Goal: Transaction & Acquisition: Purchase product/service

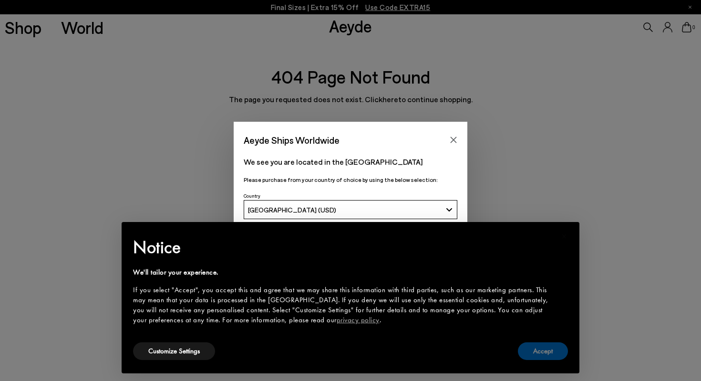
click at [546, 353] on button "Accept" at bounding box center [543, 351] width 50 height 18
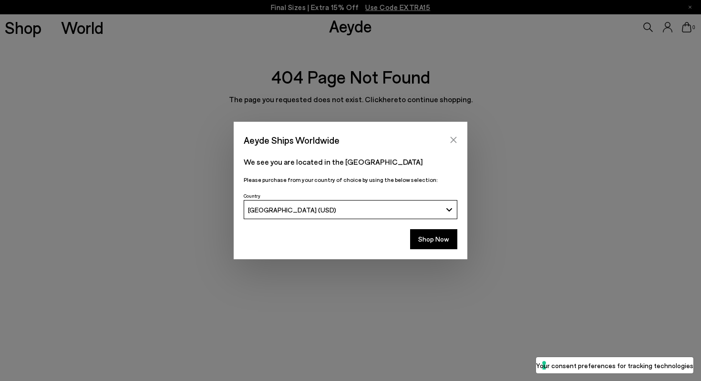
click at [453, 133] on button "Close" at bounding box center [453, 140] width 14 height 14
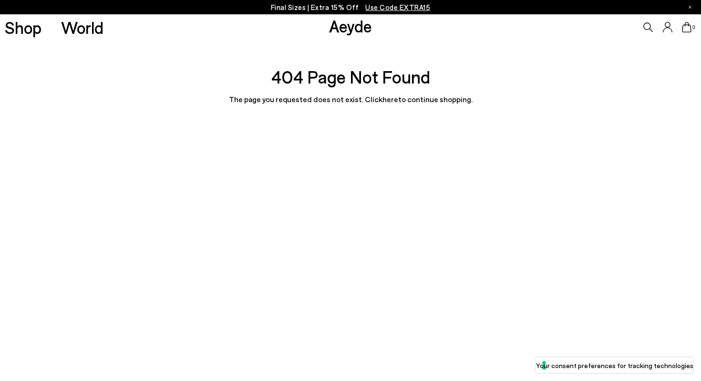
click at [343, 38] on div "Aeyde" at bounding box center [350, 25] width 43 height 25
click at [341, 28] on link "Aeyde" at bounding box center [350, 26] width 43 height 20
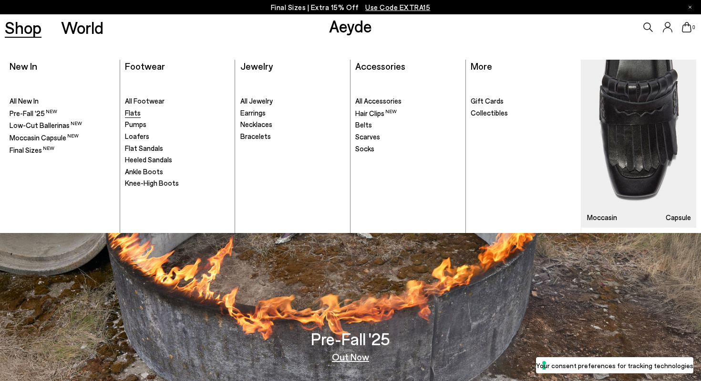
click at [130, 114] on span "Flats" at bounding box center [133, 112] width 16 height 9
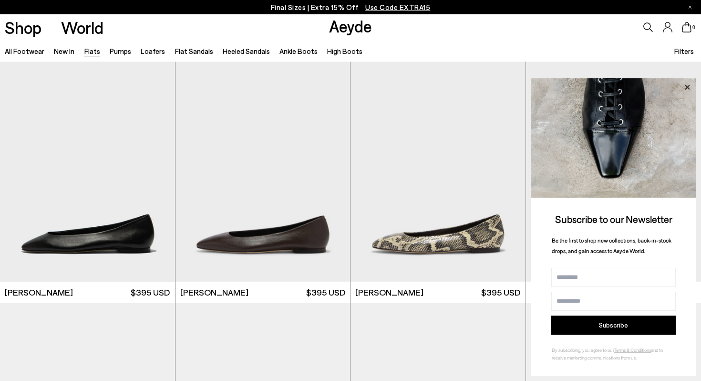
click at [689, 86] on icon at bounding box center [687, 87] width 12 height 12
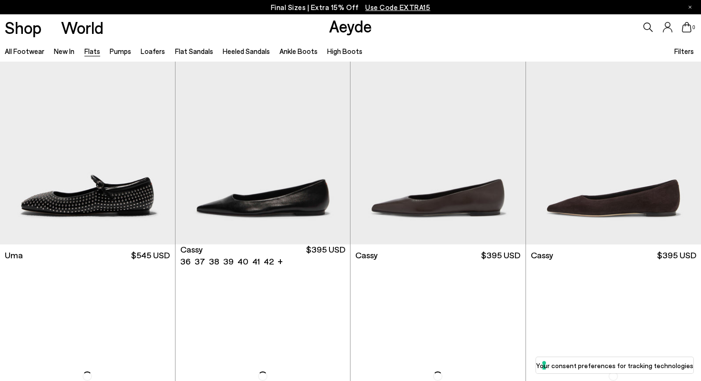
scroll to position [1030, 0]
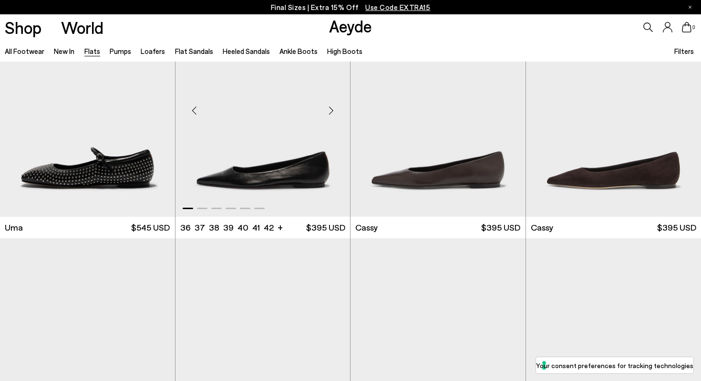
click at [334, 111] on div "Next slide" at bounding box center [331, 110] width 29 height 29
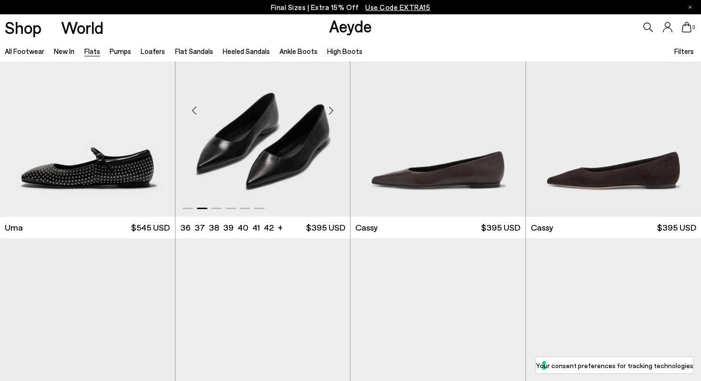
click at [334, 111] on div "Next slide" at bounding box center [331, 110] width 29 height 29
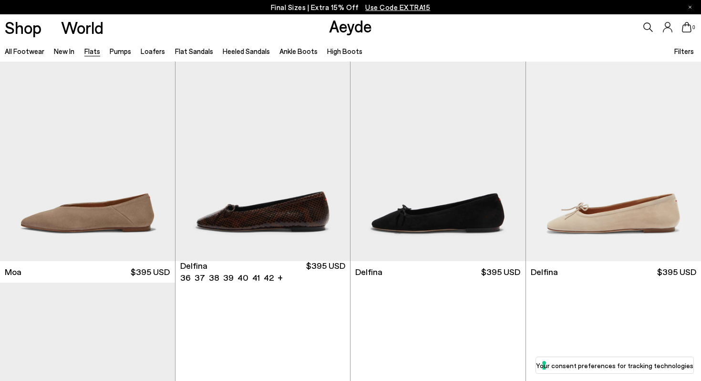
scroll to position [1462, 0]
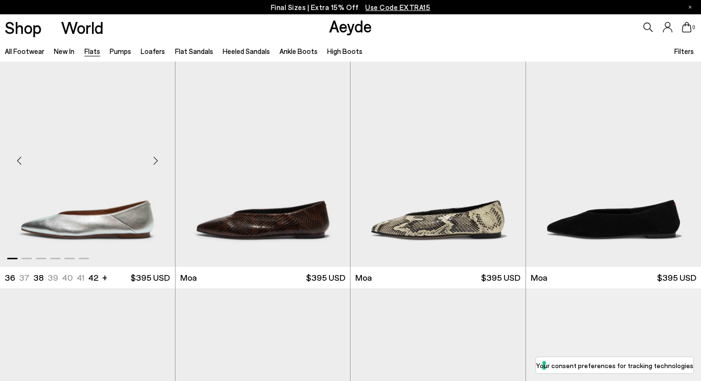
click at [155, 163] on div "Next slide" at bounding box center [156, 160] width 29 height 29
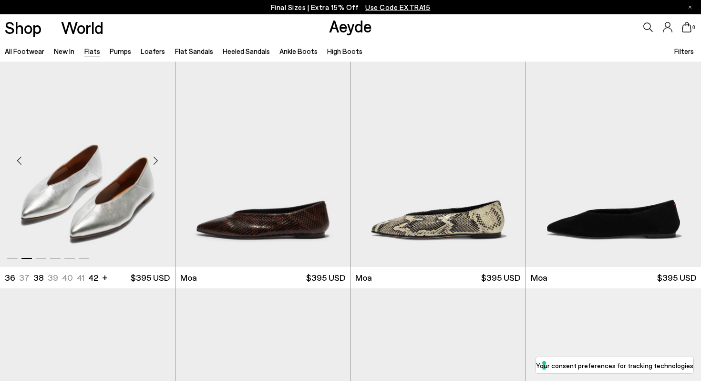
click at [155, 163] on div "Next slide" at bounding box center [156, 160] width 29 height 29
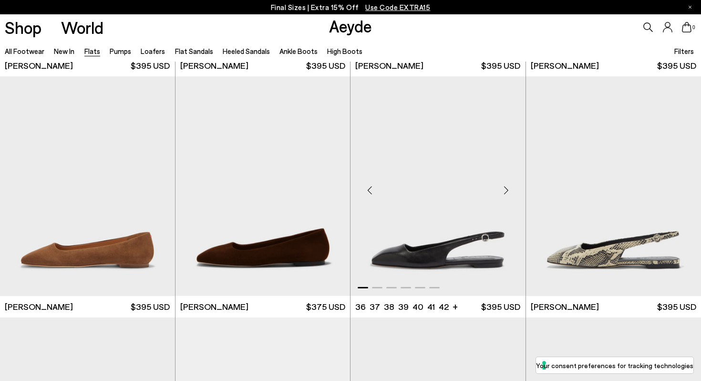
scroll to position [3120, 0]
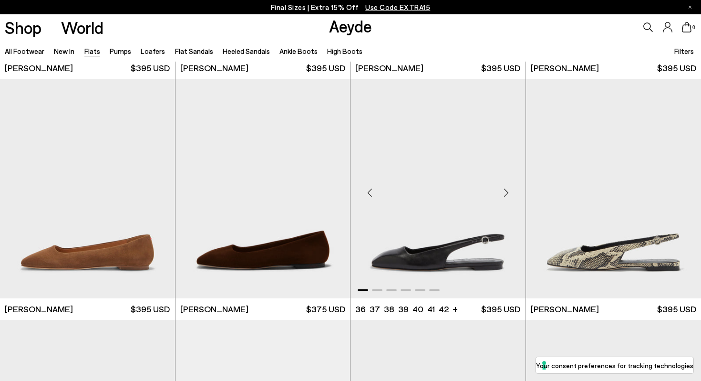
click at [506, 192] on div "Next slide" at bounding box center [506, 192] width 29 height 29
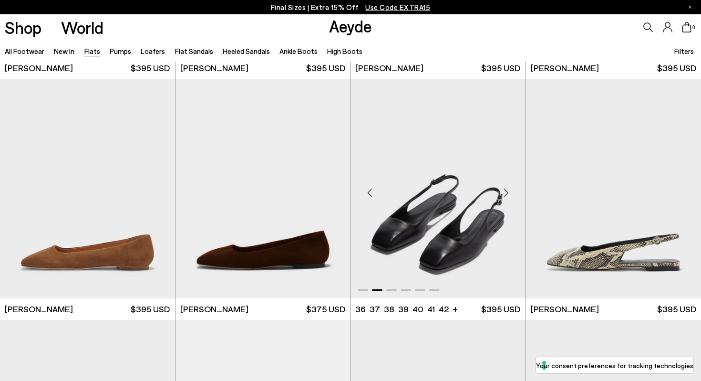
click at [506, 192] on div "Next slide" at bounding box center [506, 192] width 29 height 29
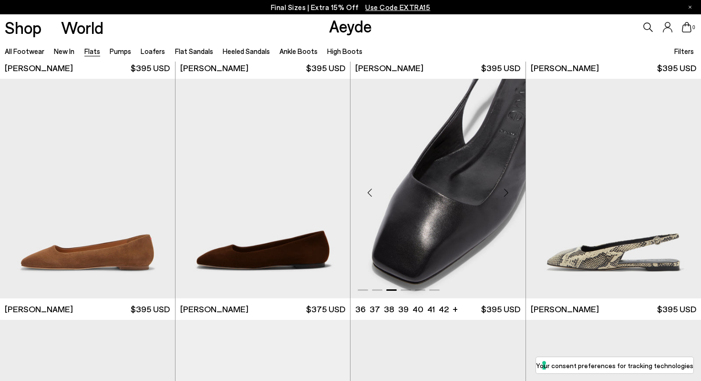
click at [506, 192] on div "Next slide" at bounding box center [506, 192] width 29 height 29
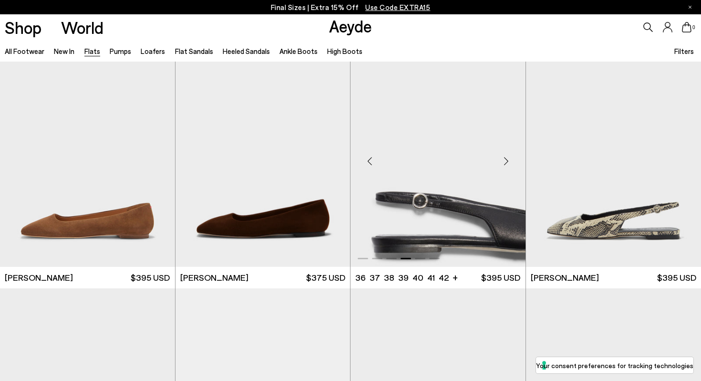
scroll to position [3151, 0]
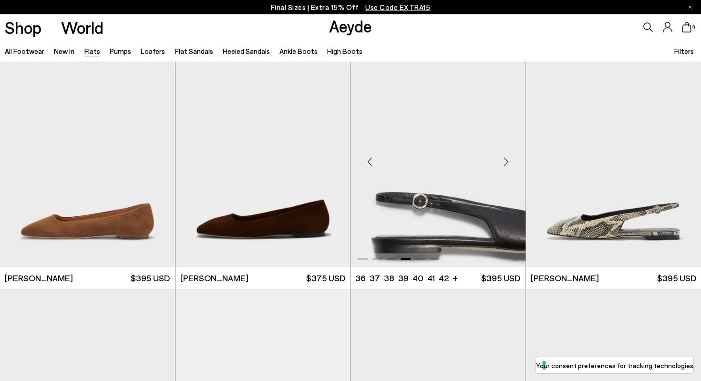
click at [432, 212] on img "4 / 6" at bounding box center [438, 158] width 175 height 220
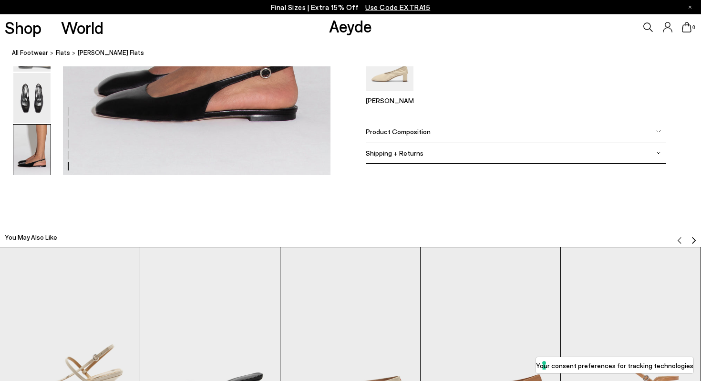
scroll to position [2092, 0]
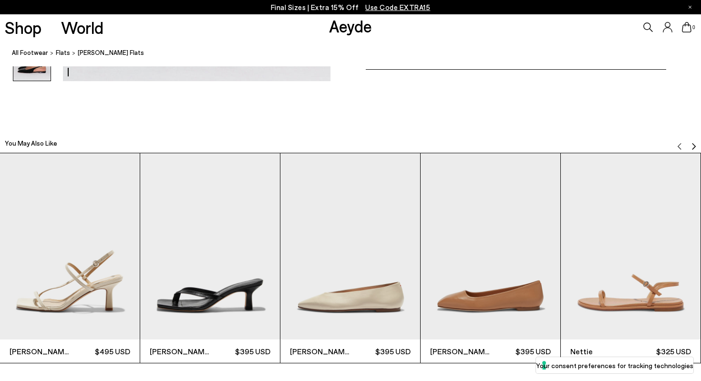
click at [234, 257] on img "2 / 6" at bounding box center [210, 246] width 140 height 187
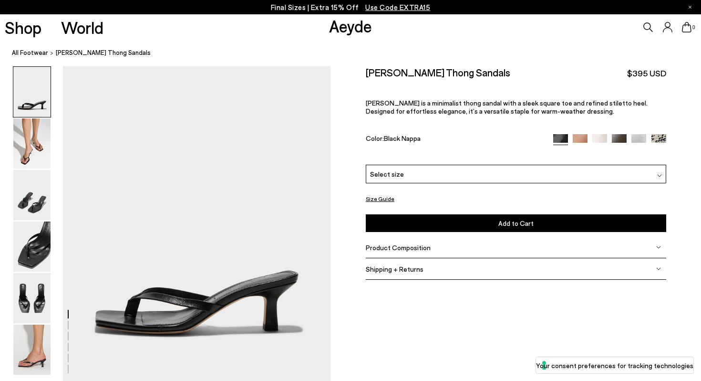
click at [605, 134] on img at bounding box center [599, 141] width 15 height 15
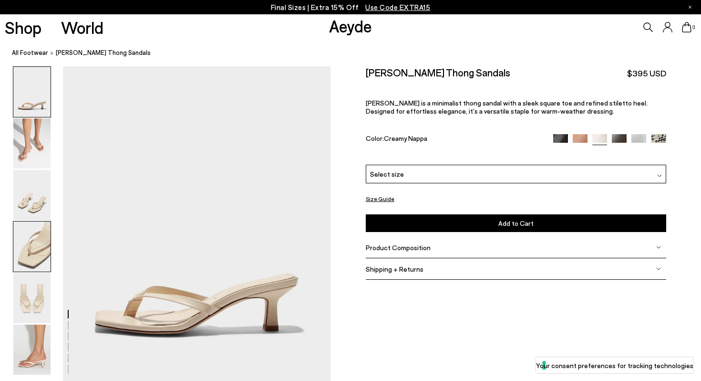
click at [20, 254] on img at bounding box center [31, 246] width 37 height 50
click at [403, 165] on div "Select size" at bounding box center [516, 174] width 301 height 19
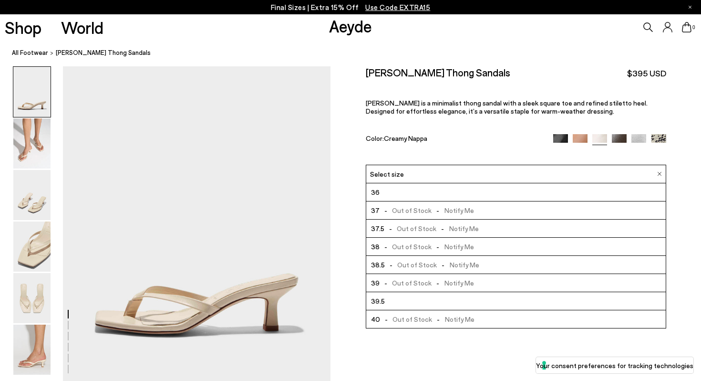
scroll to position [54, 0]
click at [561, 134] on img at bounding box center [560, 141] width 15 height 15
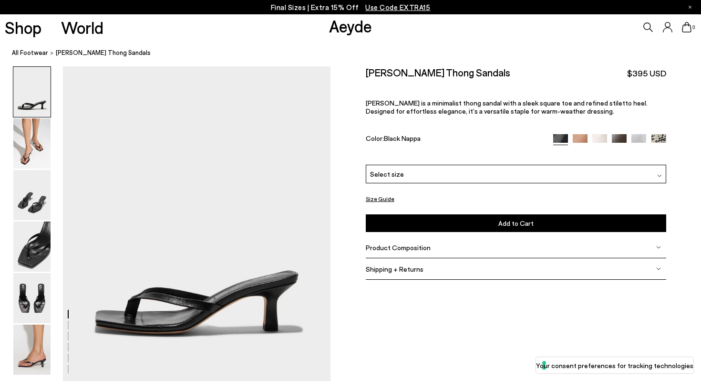
click at [389, 140] on div "[PERSON_NAME] Thong Sandals $395 USD [PERSON_NAME] is a minimalist thong sandal…" at bounding box center [516, 115] width 301 height 98
click at [391, 169] on span "Select size" at bounding box center [387, 174] width 34 height 10
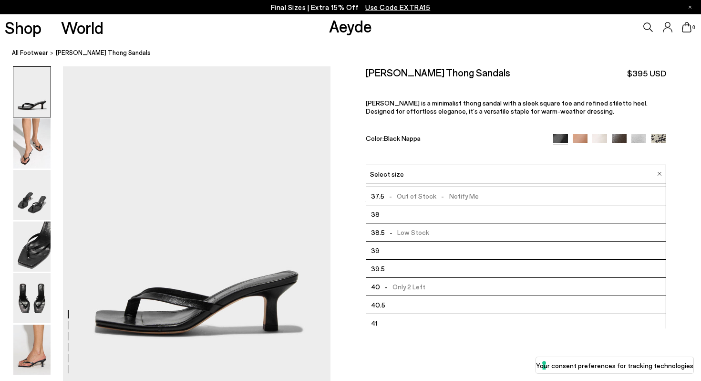
scroll to position [52, 0]
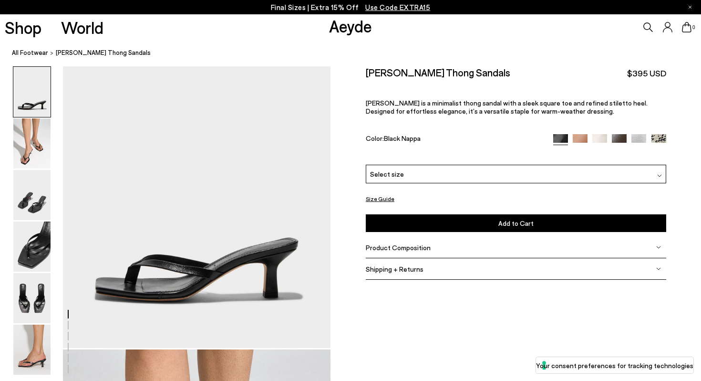
scroll to position [0, 0]
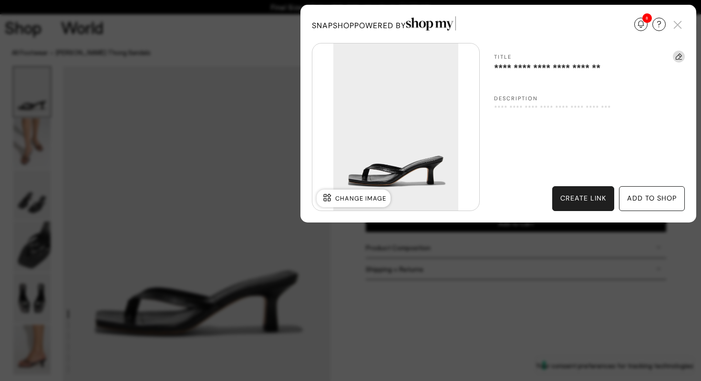
click at [651, 201] on div "add to shop" at bounding box center [652, 198] width 50 height 10
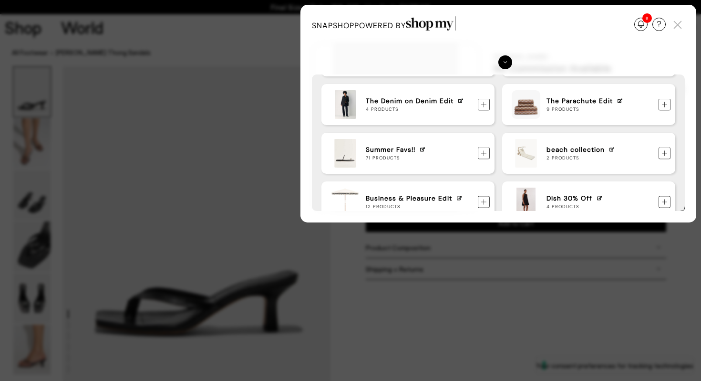
scroll to position [312, 0]
click at [487, 155] on img at bounding box center [485, 154] width 12 height 12
click at [508, 68] on img at bounding box center [505, 62] width 14 height 14
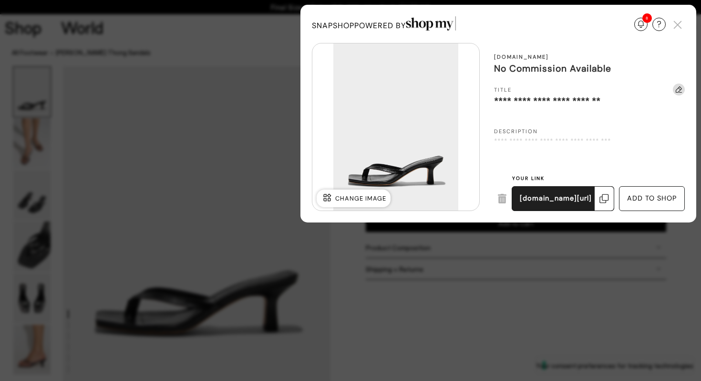
scroll to position [0, 0]
click at [353, 203] on div "change image" at bounding box center [354, 198] width 74 height 18
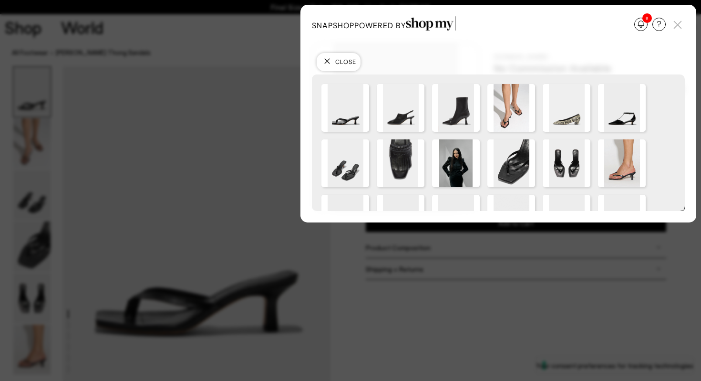
click at [515, 120] on img at bounding box center [511, 108] width 48 height 48
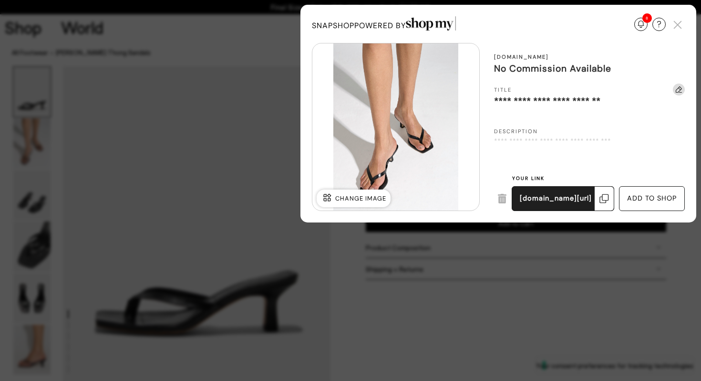
click at [380, 197] on span "change image" at bounding box center [360, 198] width 51 height 9
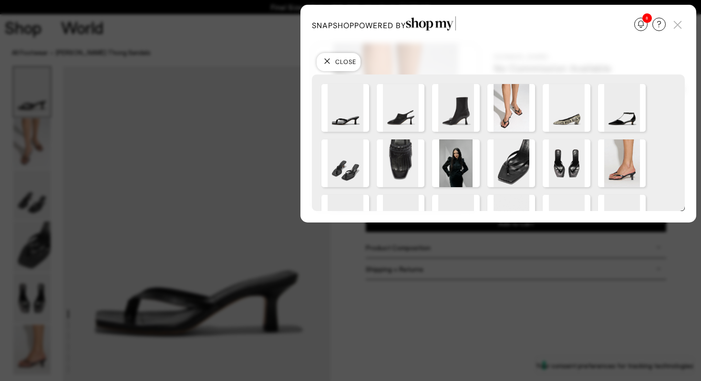
scroll to position [34, 0]
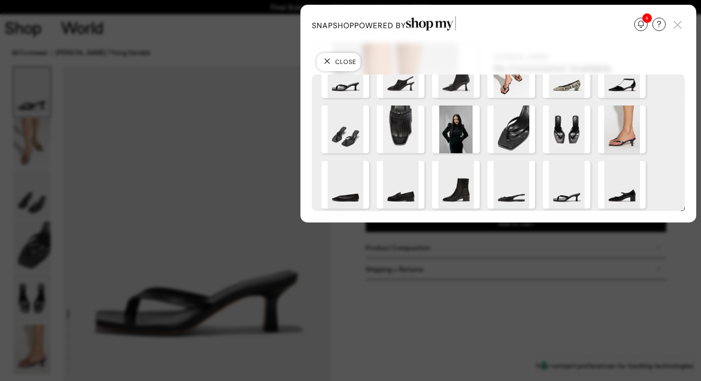
click at [628, 133] on img at bounding box center [622, 129] width 48 height 48
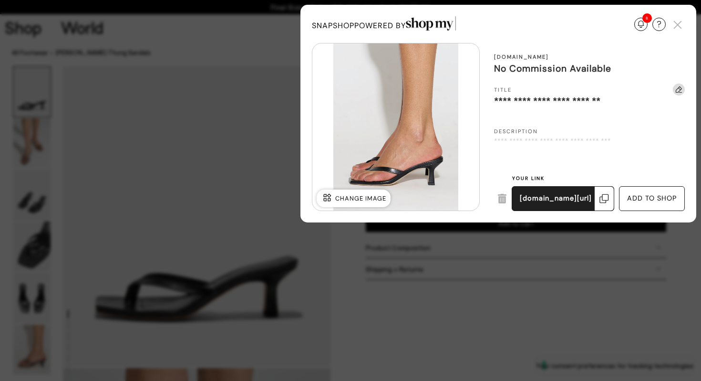
scroll to position [16, 0]
click at [665, 195] on div "add to shop" at bounding box center [652, 198] width 50 height 10
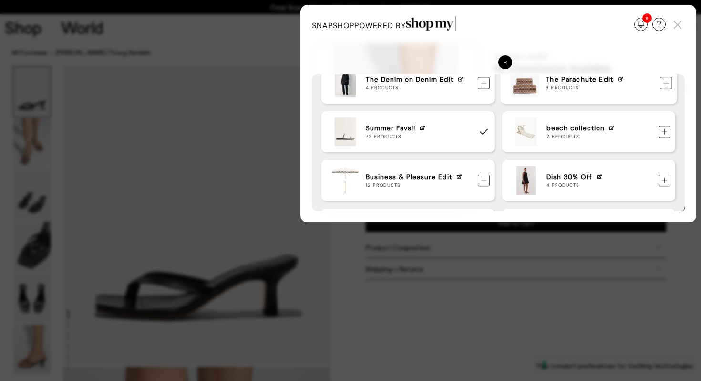
scroll to position [335, 0]
click at [485, 136] on img at bounding box center [485, 131] width 12 height 12
click at [485, 134] on img at bounding box center [485, 131] width 12 height 12
click at [679, 28] on img at bounding box center [678, 25] width 14 height 14
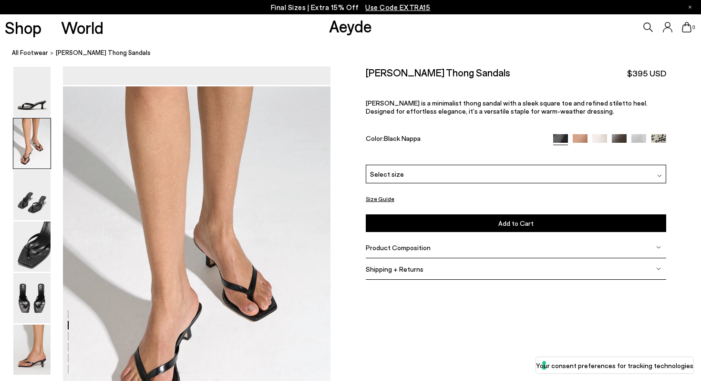
scroll to position [452, 0]
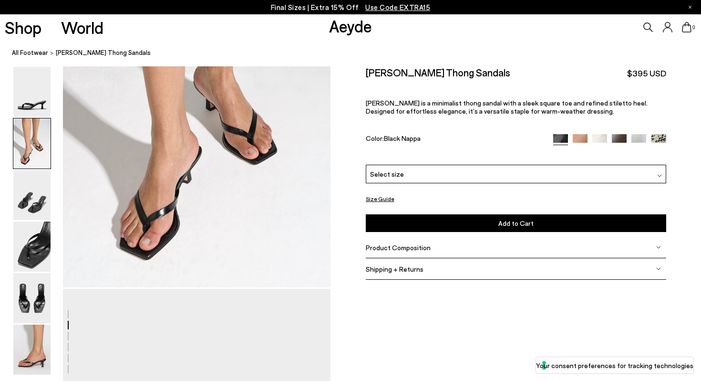
click at [603, 134] on img at bounding box center [599, 141] width 15 height 15
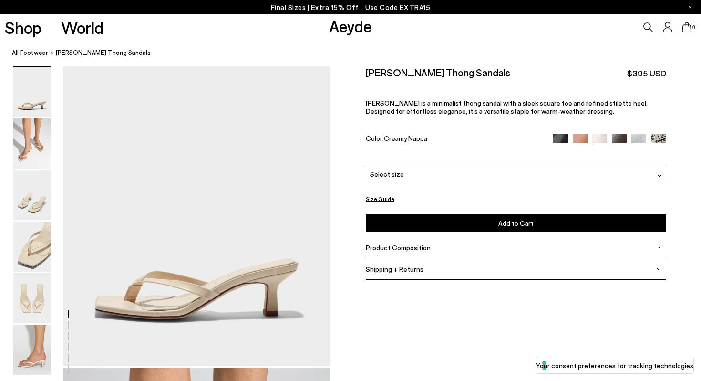
scroll to position [18, 0]
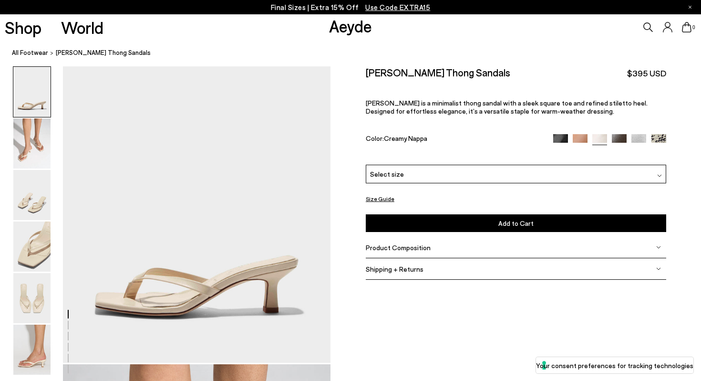
click at [464, 165] on div "Select size" at bounding box center [516, 174] width 301 height 19
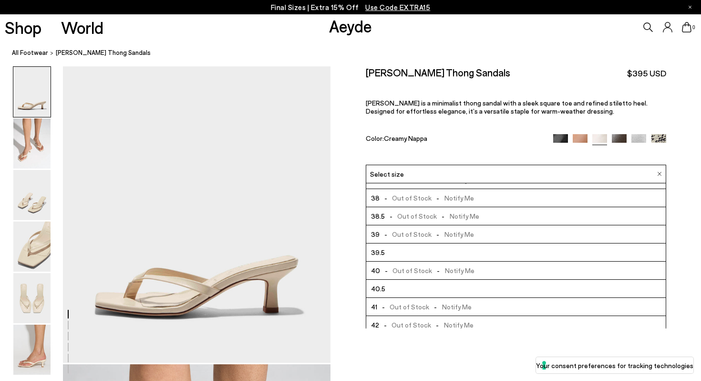
scroll to position [50, 0]
click at [443, 279] on li "40.5" at bounding box center [516, 288] width 300 height 18
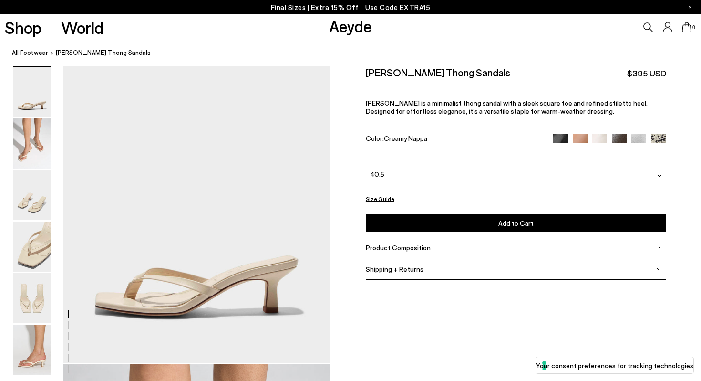
click at [388, 193] on button "Size Guide" at bounding box center [380, 199] width 29 height 12
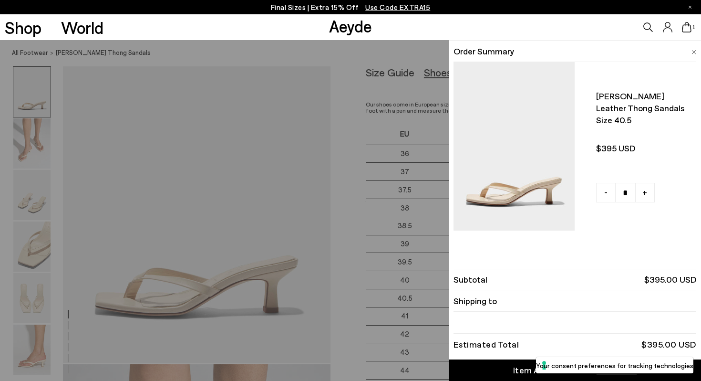
scroll to position [351, 0]
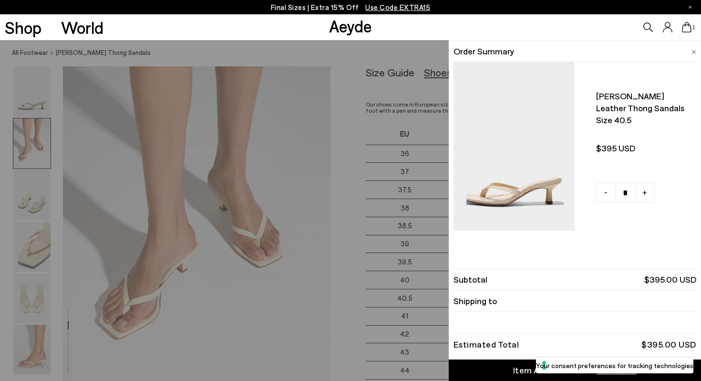
click at [695, 52] on img at bounding box center [694, 52] width 5 height 4
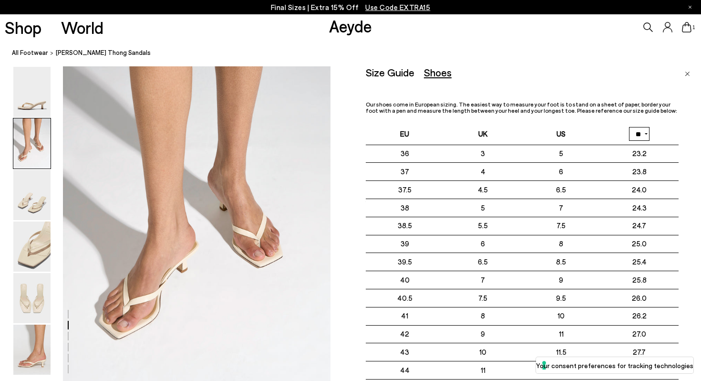
click at [690, 73] on div "Size Guide Shoes Belt Our shoes come in European sizing. The easiest way to mea…" at bounding box center [533, 256] width 335 height 381
click at [688, 73] on img "Close" at bounding box center [687, 74] width 5 height 5
